Goal: Task Accomplishment & Management: Manage account settings

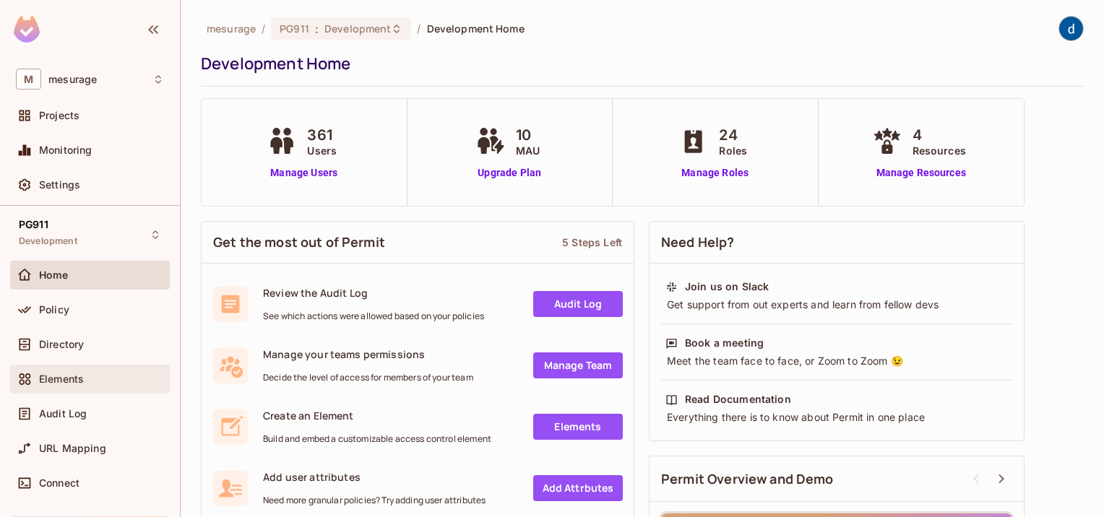
click at [65, 381] on span "Elements" at bounding box center [61, 380] width 45 height 12
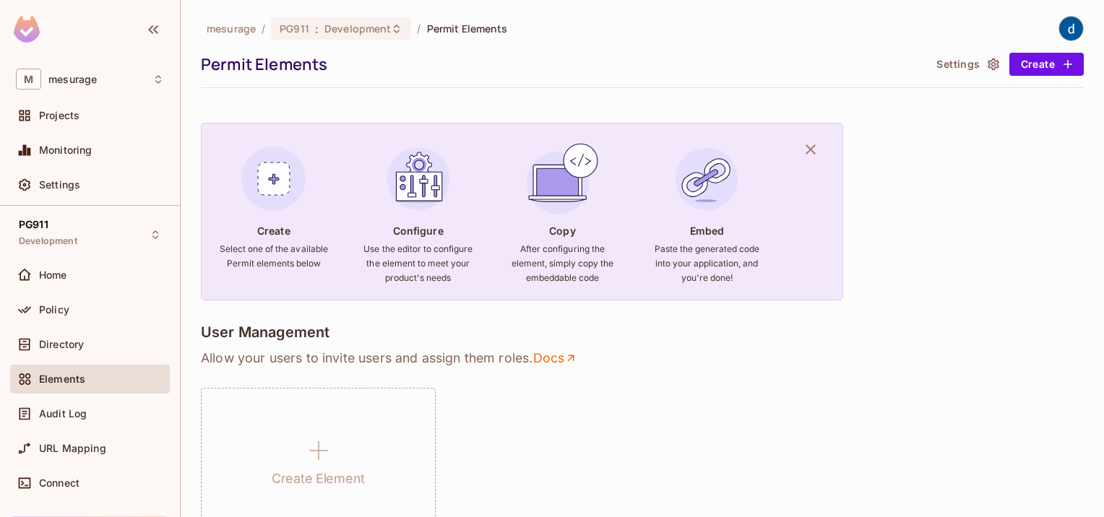
click at [72, 376] on span "Elements" at bounding box center [62, 380] width 46 height 12
click at [62, 345] on span "Directory" at bounding box center [61, 345] width 45 height 12
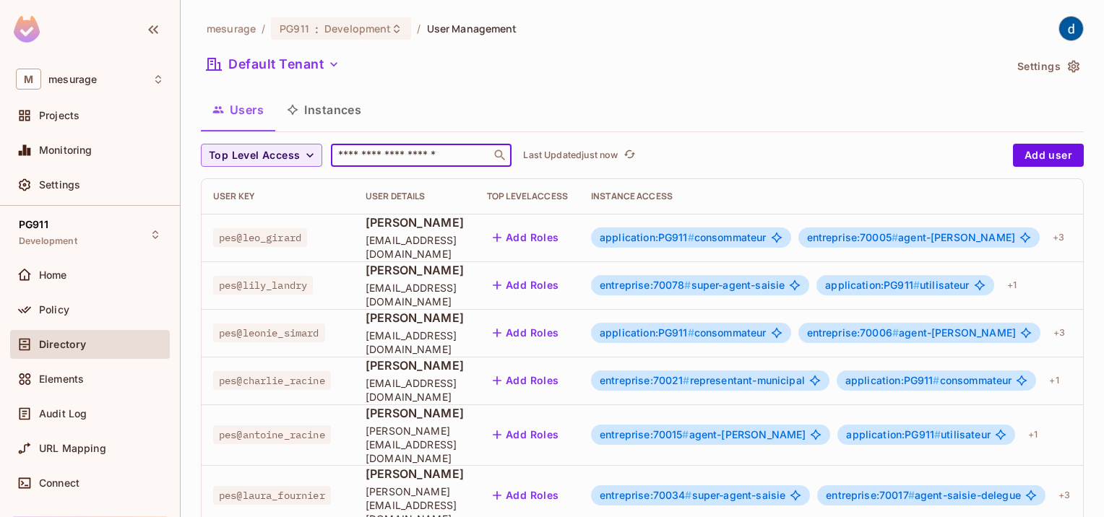
click at [425, 159] on input "text" at bounding box center [411, 155] width 152 height 14
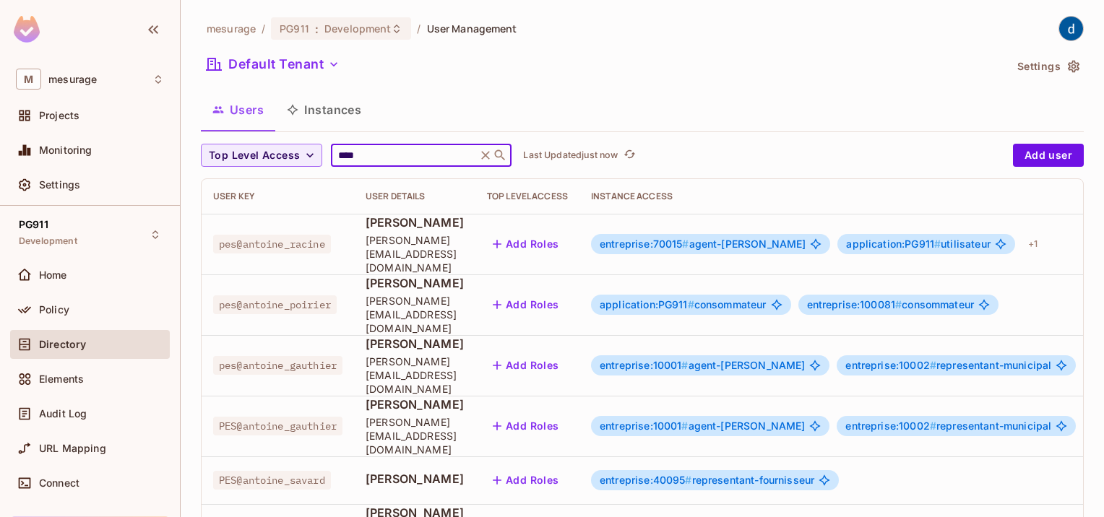
type input "****"
click at [821, 360] on icon at bounding box center [815, 366] width 12 height 12
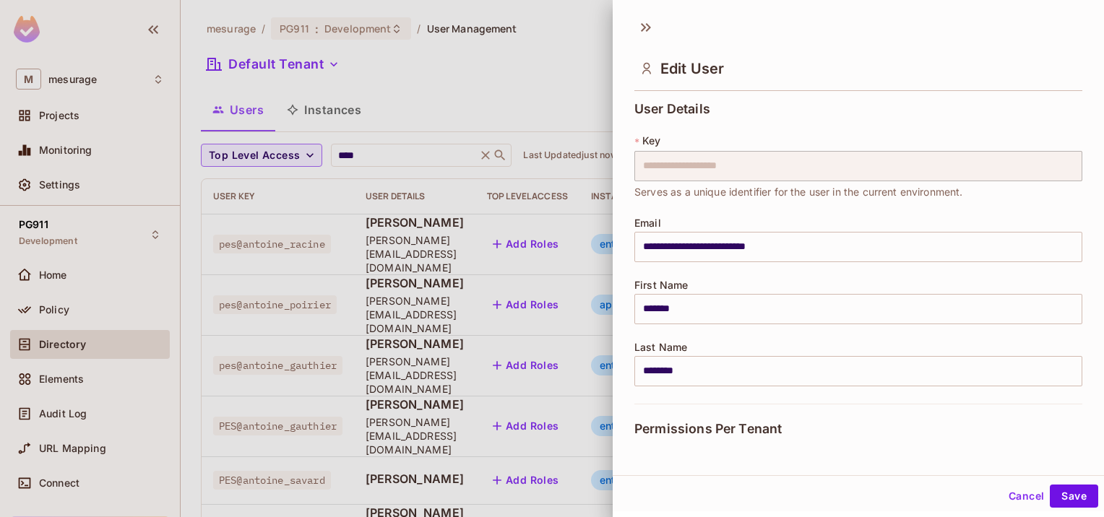
click at [821, 333] on div "**********" at bounding box center [858, 253] width 448 height 302
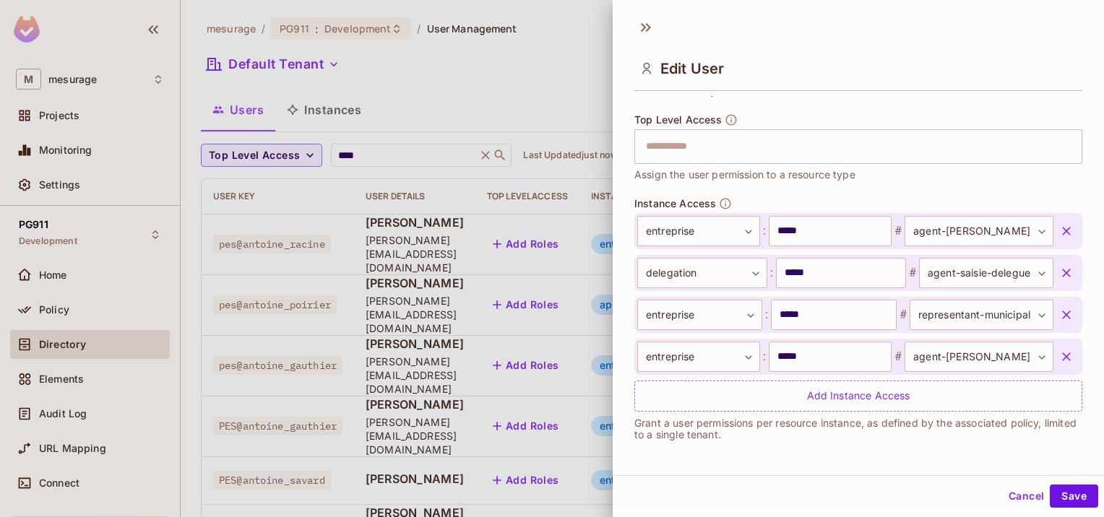
scroll to position [2, 0]
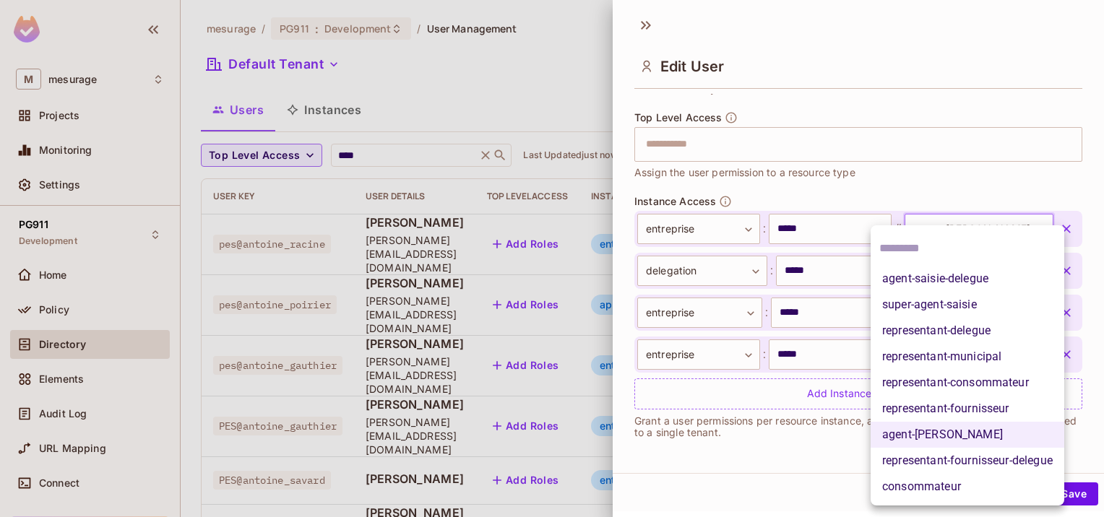
click at [983, 233] on body "M mesurage Projects Monitoring Settings PG911 Development Home Policy Directory…" at bounding box center [552, 258] width 1104 height 517
click at [942, 167] on div at bounding box center [552, 258] width 1104 height 517
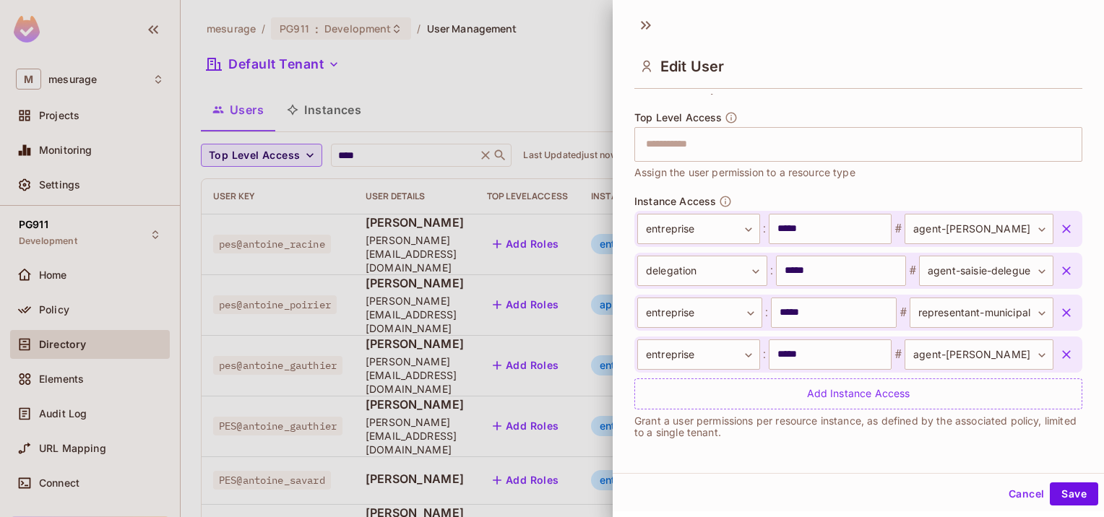
click at [907, 188] on div "Top Level Access ​ Assign the user permission to a resource type" at bounding box center [858, 153] width 448 height 84
